Goal: Transaction & Acquisition: Purchase product/service

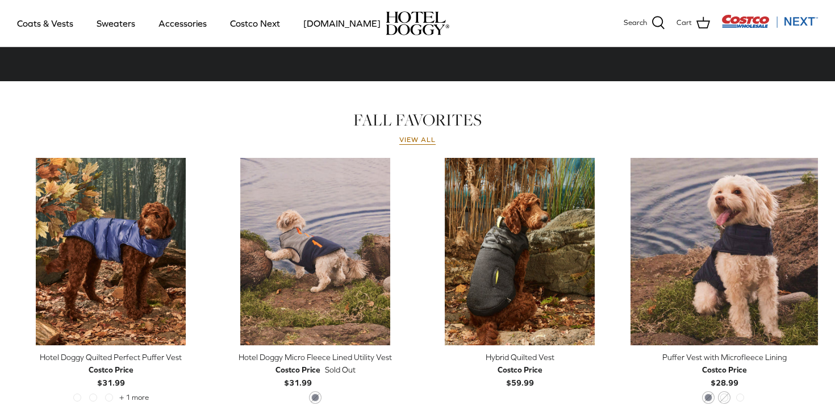
scroll to position [469, 0]
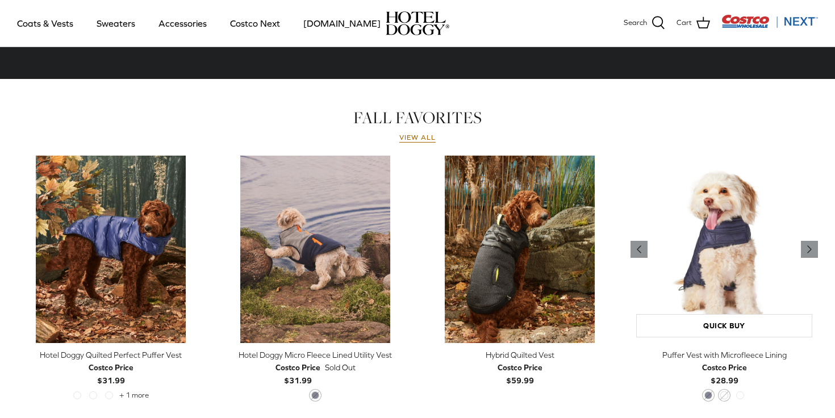
click at [739, 227] on img "Puffer Vest with Microfleece Lining" at bounding box center [723, 249] width 187 height 187
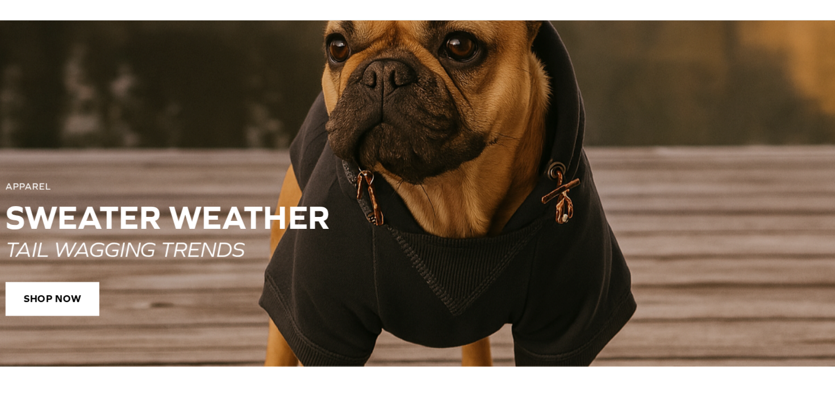
scroll to position [785, 0]
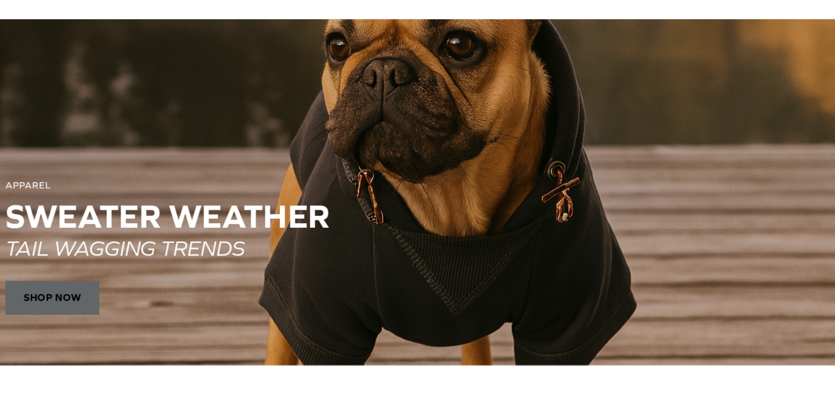
click at [115, 328] on span "SHOP NOW" at bounding box center [99, 323] width 74 height 27
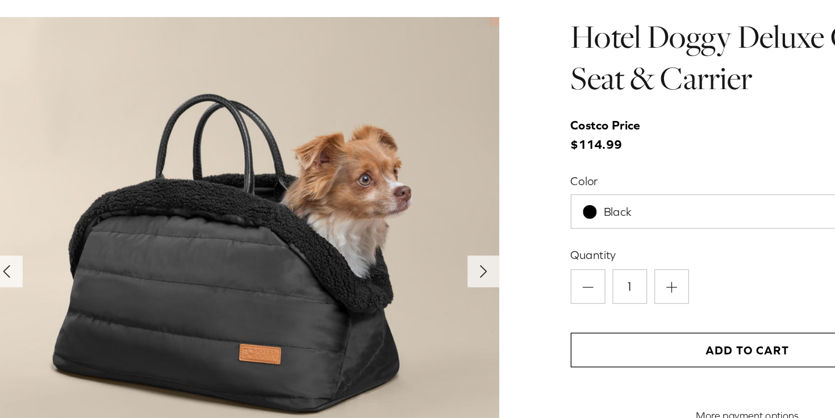
scroll to position [1106, 0]
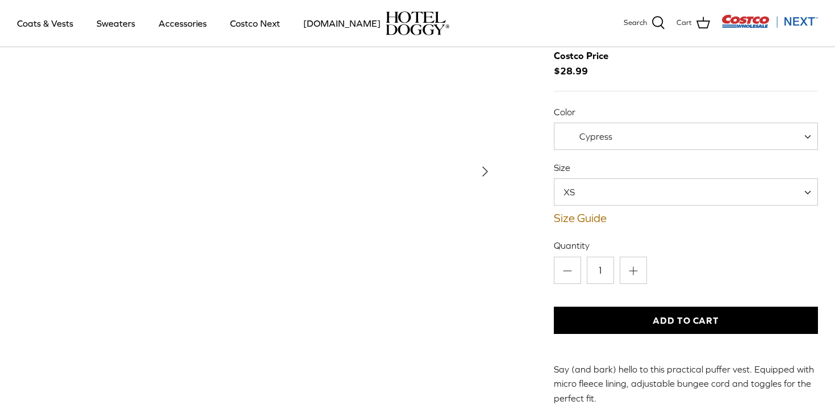
scroll to position [86, 0]
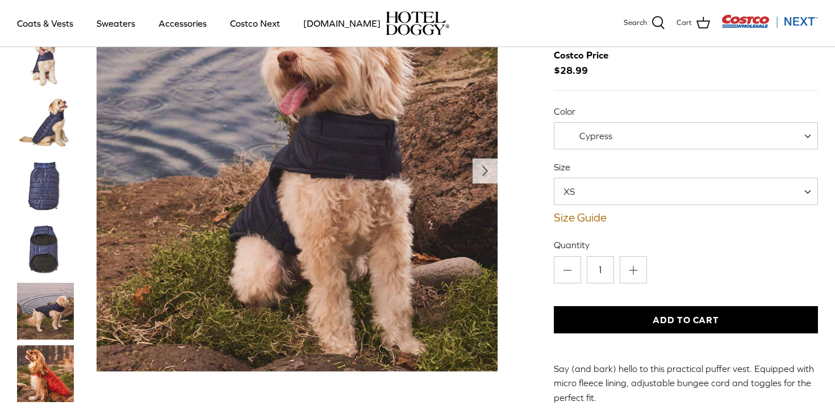
click at [41, 126] on img "Thumbnail Link" at bounding box center [45, 123] width 57 height 57
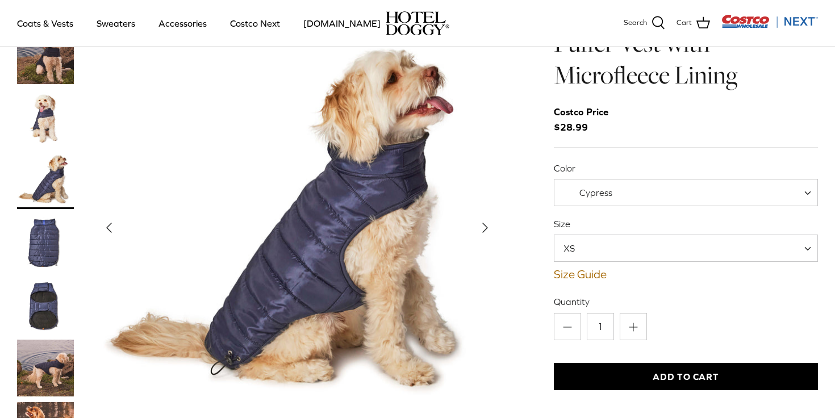
scroll to position [29, 0]
click at [55, 250] on img "Thumbnail Link" at bounding box center [45, 243] width 57 height 57
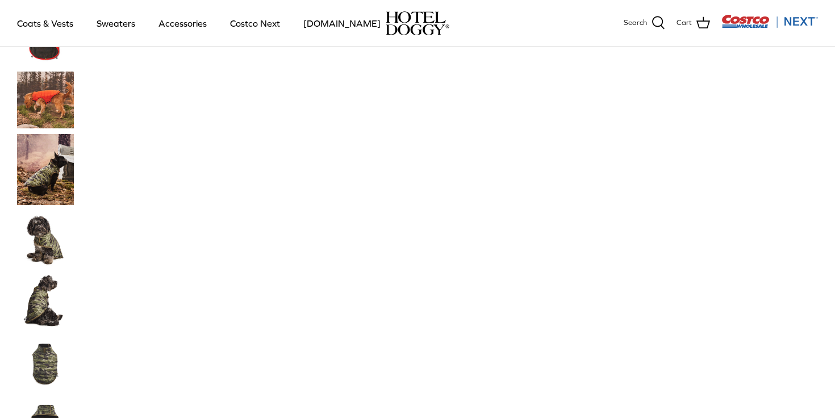
scroll to position [1011, 0]
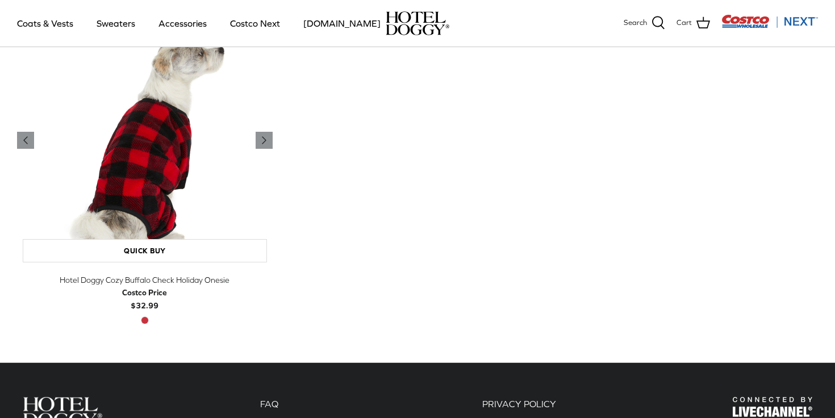
scroll to position [680, 0]
